Goal: Information Seeking & Learning: Learn about a topic

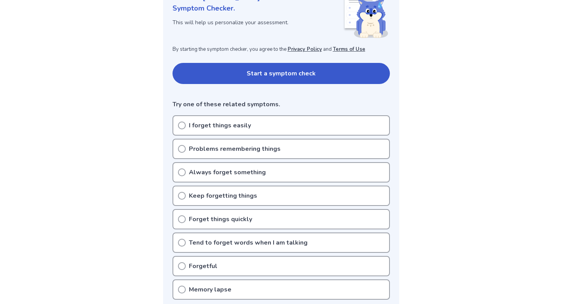
scroll to position [119, 0]
click at [230, 74] on button "Start a symptom check" at bounding box center [281, 72] width 217 height 21
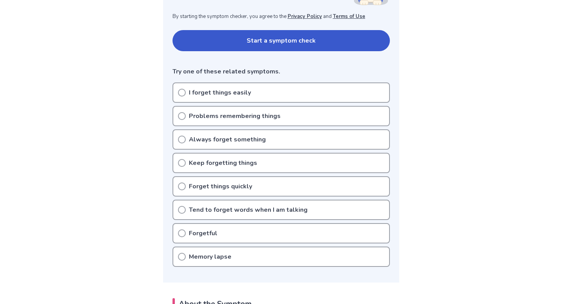
scroll to position [154, 0]
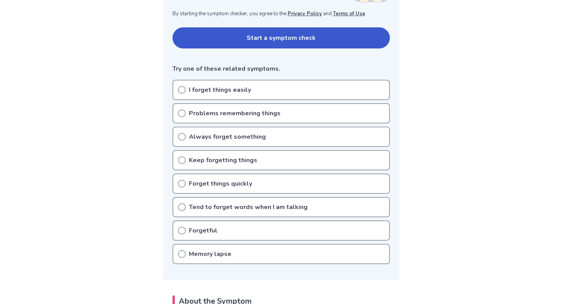
click at [209, 88] on p "I forget things easily" at bounding box center [220, 89] width 62 height 9
